Goal: Check status: Check status

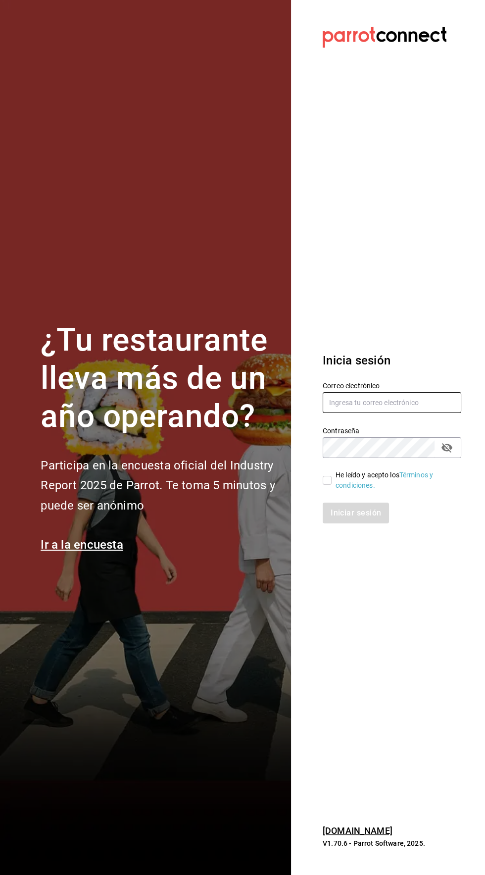
type input "[EMAIL_ADDRESS][DOMAIN_NAME]"
click at [325, 485] on input "He leído y acepto los Términos y condiciones." at bounding box center [327, 480] width 9 height 9
checkbox input "true"
click at [369, 523] on button "Iniciar sesión" at bounding box center [356, 512] width 67 height 21
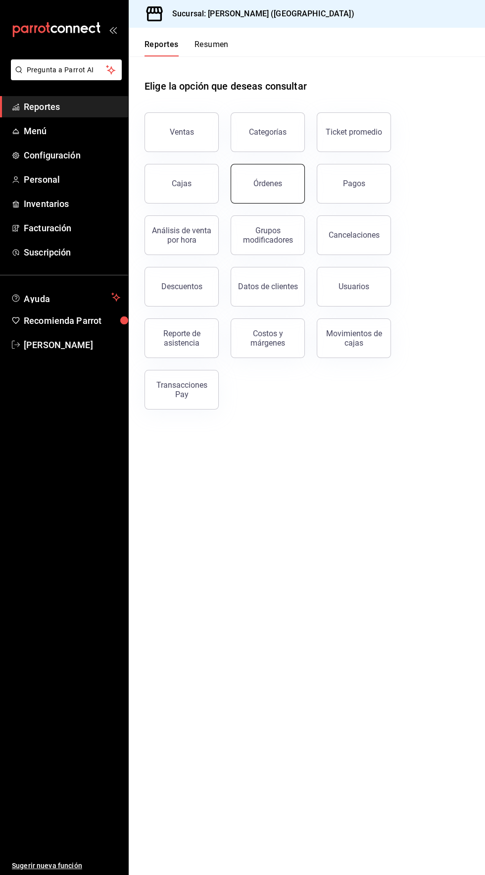
click at [272, 188] on button "Órdenes" at bounding box center [268, 184] width 74 height 40
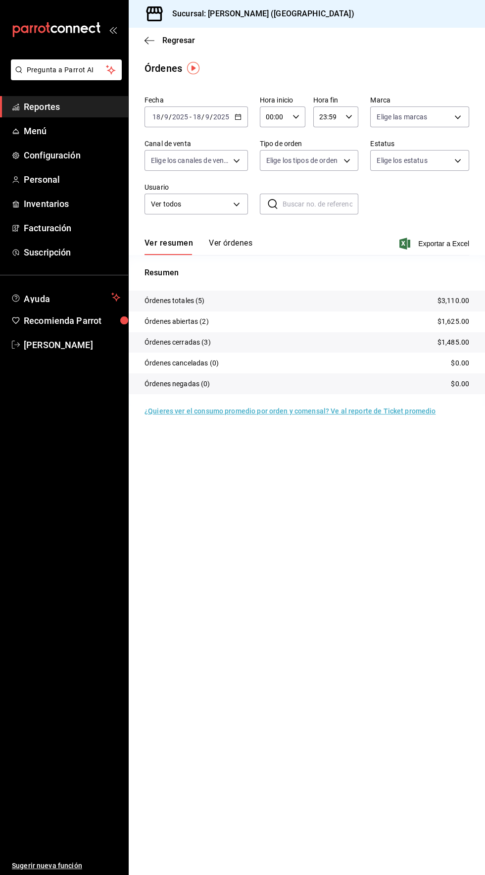
click at [295, 116] on icon "button" at bounding box center [296, 116] width 7 height 7
click at [267, 182] on span "04" at bounding box center [270, 182] width 7 height 8
type input "04:00"
